Goal: Task Accomplishment & Management: Manage account settings

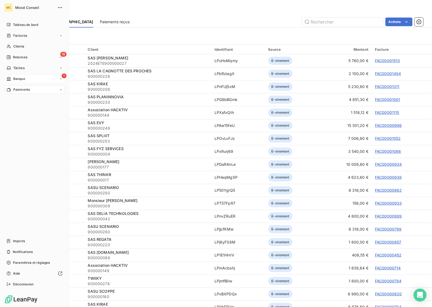
click at [9, 78] on icon at bounding box center [8, 79] width 5 height 4
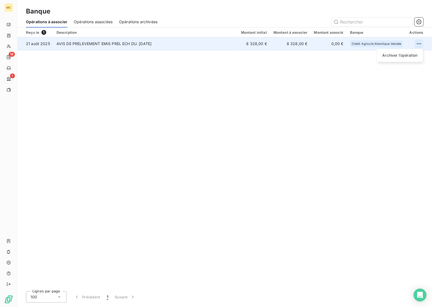
click at [422, 44] on html "MC 18 1 Banque Opérations à associer Opérations associées Opérations archivées …" at bounding box center [216, 153] width 432 height 307
click at [409, 59] on div "Archiver l’opération" at bounding box center [400, 55] width 42 height 9
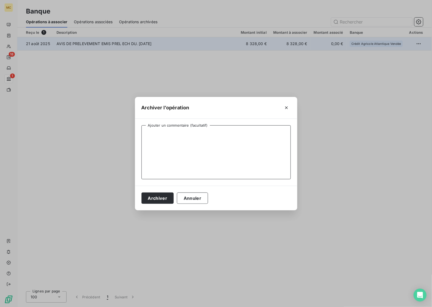
click at [199, 139] on textarea "Ajouter un commentaire (facultatif)" at bounding box center [215, 152] width 149 height 54
type textarea "NEWAVE - Remboursement AssProc"
drag, startPoint x: 172, startPoint y: 210, endPoint x: 168, endPoint y: 220, distance: 10.5
drag, startPoint x: 168, startPoint y: 220, endPoint x: 156, endPoint y: 198, distance: 25.5
click at [156, 198] on button "Archiver" at bounding box center [157, 198] width 32 height 11
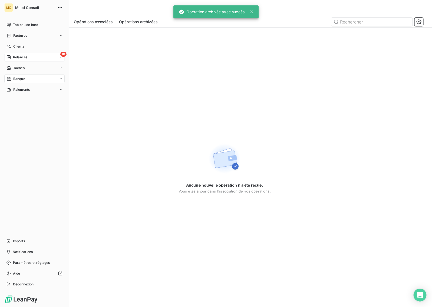
click at [19, 55] on span "Relances" at bounding box center [20, 57] width 14 height 5
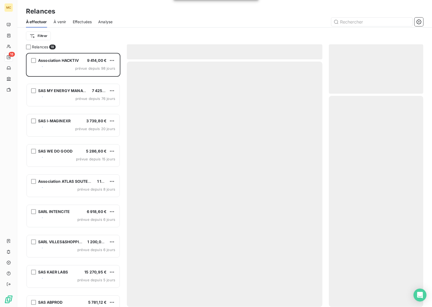
scroll to position [249, 89]
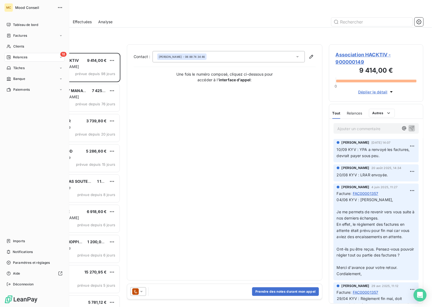
click at [13, 46] on span "Clients" at bounding box center [18, 46] width 11 height 5
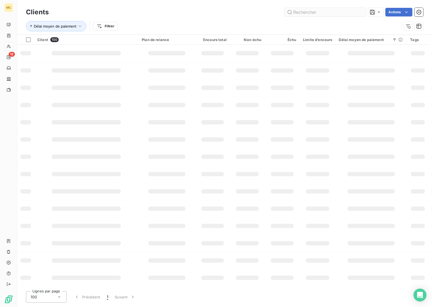
click at [325, 8] on input "text" at bounding box center [325, 12] width 81 height 9
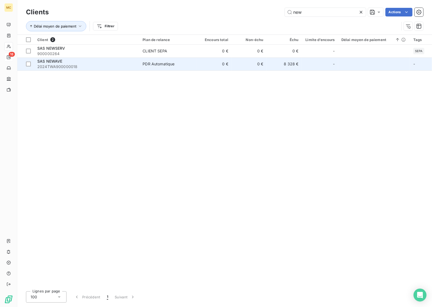
type input "new"
click at [181, 62] on span "PDR Automatique" at bounding box center [167, 63] width 51 height 5
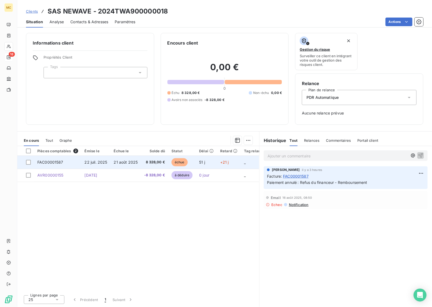
click at [167, 161] on td "8 328,00 €" at bounding box center [154, 162] width 27 height 13
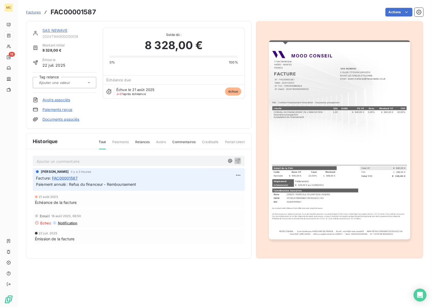
click at [58, 99] on link "Avoirs associés" at bounding box center [56, 99] width 28 height 5
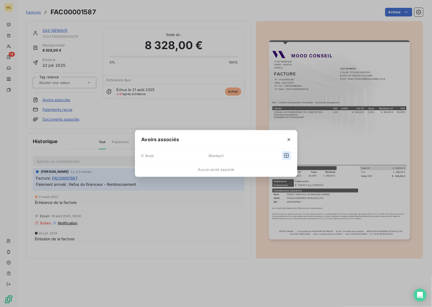
click at [287, 157] on icon "button" at bounding box center [286, 155] width 5 height 5
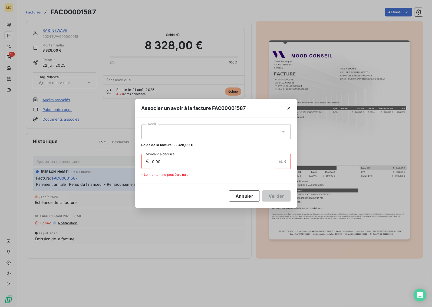
click at [187, 130] on div at bounding box center [215, 131] width 149 height 15
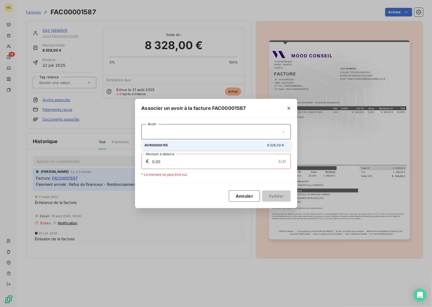
click at [187, 143] on div "AVR00000155 8 328,00 €" at bounding box center [216, 145] width 143 height 5
type input "8 328,00"
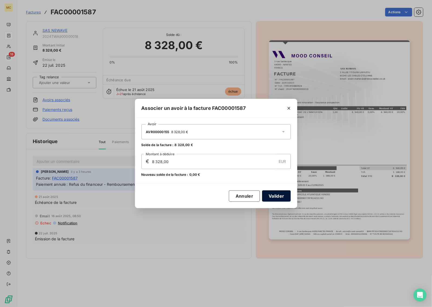
click at [280, 198] on button "Valider" at bounding box center [276, 196] width 28 height 11
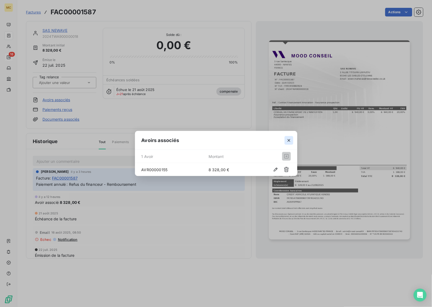
click at [289, 141] on icon "button" at bounding box center [288, 140] width 3 height 3
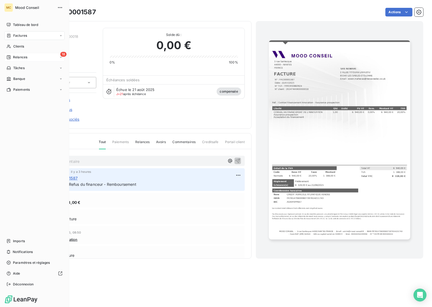
click at [18, 55] on span "Relances" at bounding box center [20, 57] width 14 height 5
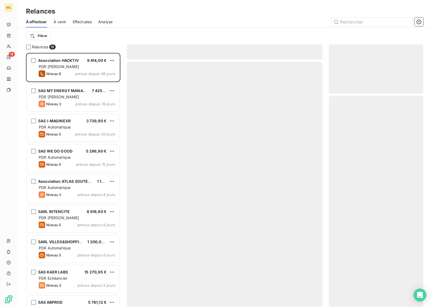
scroll to position [249, 89]
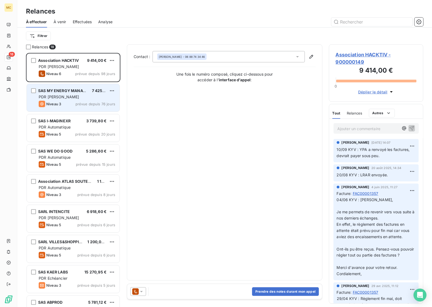
click at [76, 102] on span "prévue depuis 76 jours" at bounding box center [95, 104] width 40 height 4
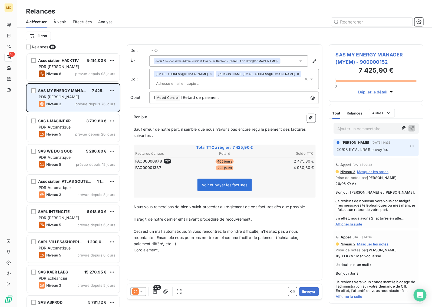
scroll to position [249, 89]
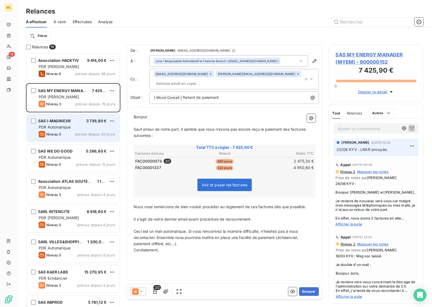
click at [88, 129] on div "PDR Automatique" at bounding box center [77, 127] width 76 height 5
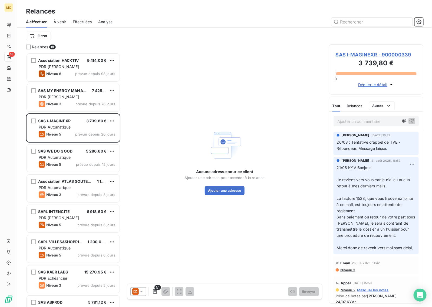
drag, startPoint x: 247, startPoint y: 64, endPoint x: 244, endPoint y: 64, distance: 3.0
click at [247, 64] on div "Aucune adresse pour ce client Ajouter une adresse pour accéder à la relance Ajo…" at bounding box center [224, 161] width 195 height 234
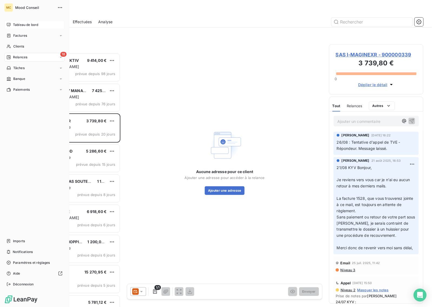
click at [14, 21] on div "Tableau de bord" at bounding box center [34, 25] width 60 height 9
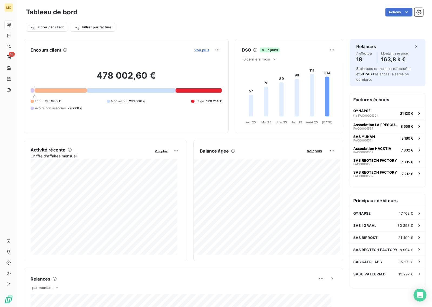
click at [198, 48] on span "Voir plus" at bounding box center [201, 50] width 15 height 4
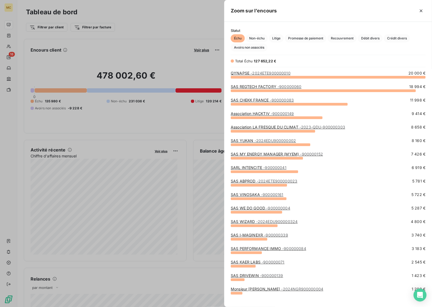
scroll to position [225, 203]
click at [257, 49] on span "Avoirs non associés" at bounding box center [249, 48] width 37 height 8
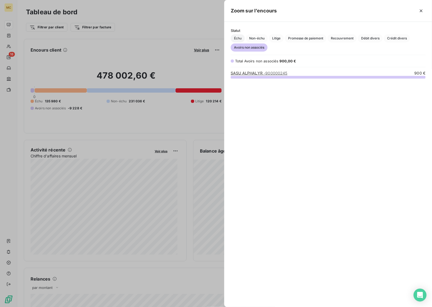
click at [235, 38] on span "Échu" at bounding box center [238, 38] width 14 height 8
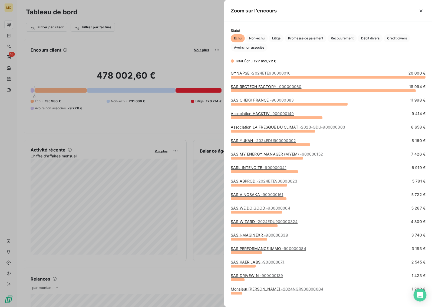
click at [283, 14] on div at bounding box center [351, 10] width 148 height 9
click at [177, 45] on div at bounding box center [216, 153] width 432 height 307
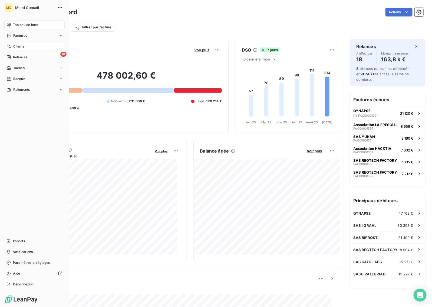
click at [15, 47] on span "Clients" at bounding box center [18, 46] width 11 height 5
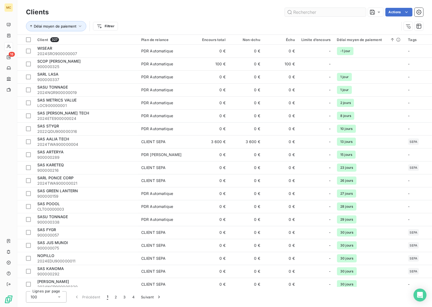
click at [307, 14] on input "text" at bounding box center [325, 12] width 81 height 9
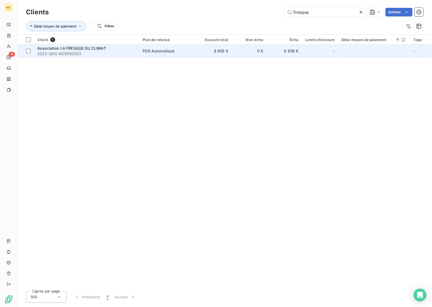
type input "fresque"
click at [239, 54] on td "0 €" at bounding box center [248, 51] width 35 height 13
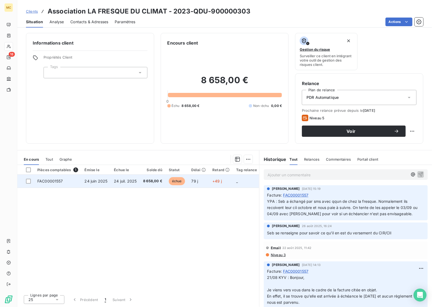
click at [155, 177] on td "8 658,00 €" at bounding box center [153, 181] width 26 height 13
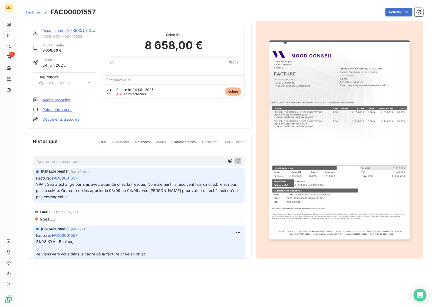
click at [179, 18] on div "Factures FAC00001557 Actions" at bounding box center [224, 11] width 397 height 11
